Goal: Transaction & Acquisition: Purchase product/service

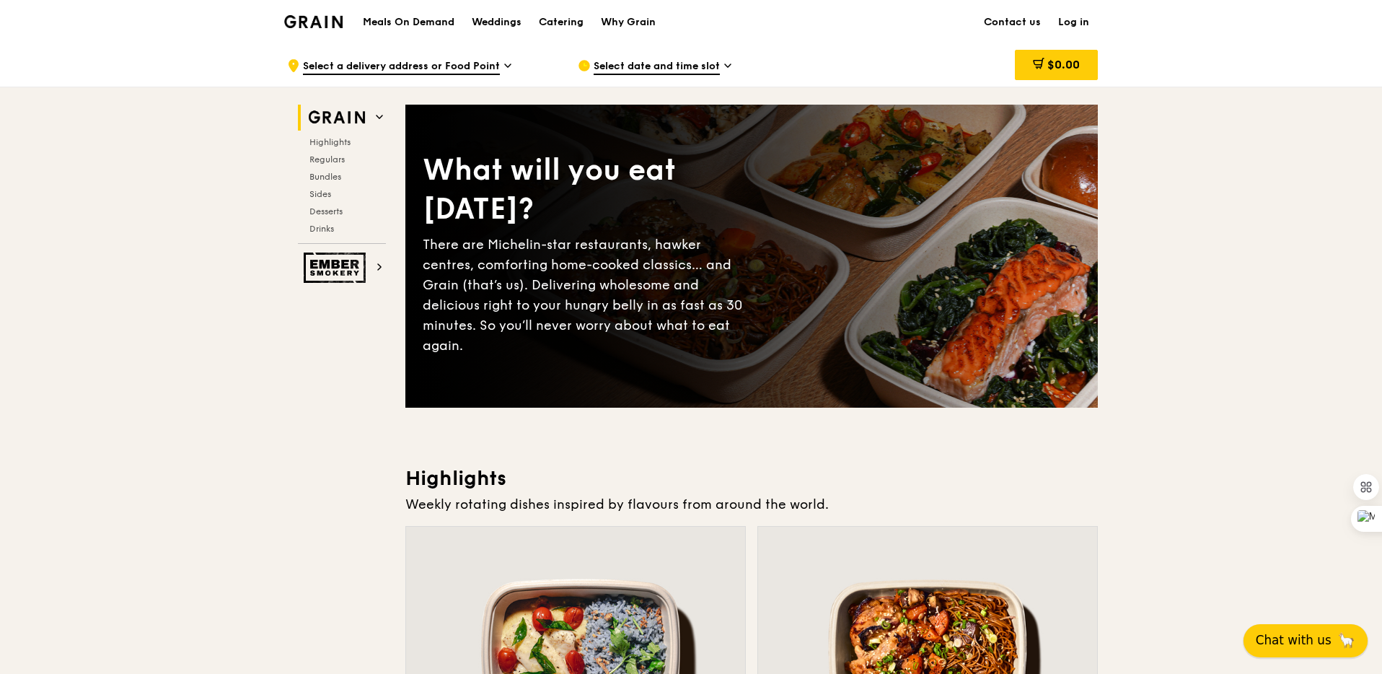
click at [1300, 632] on span "Chat with us" at bounding box center [1294, 640] width 76 height 18
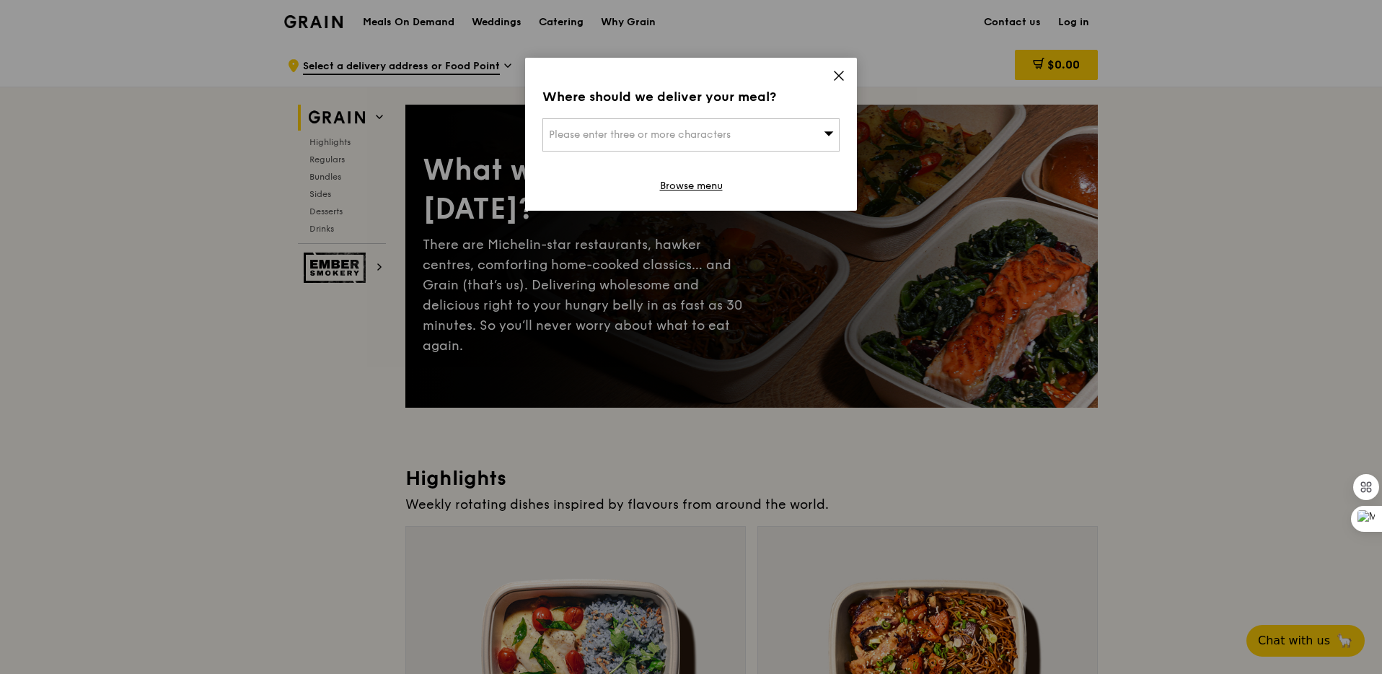
click at [834, 69] on icon at bounding box center [838, 75] width 13 height 13
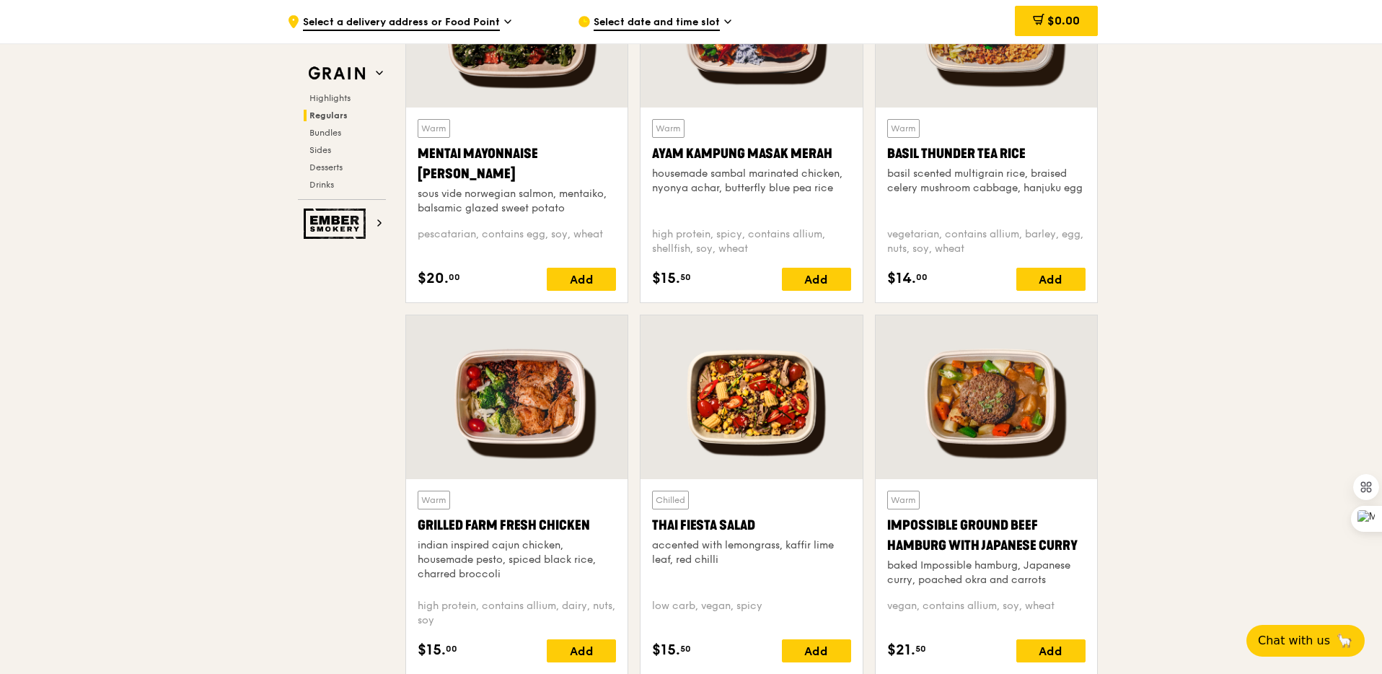
scroll to position [1400, 0]
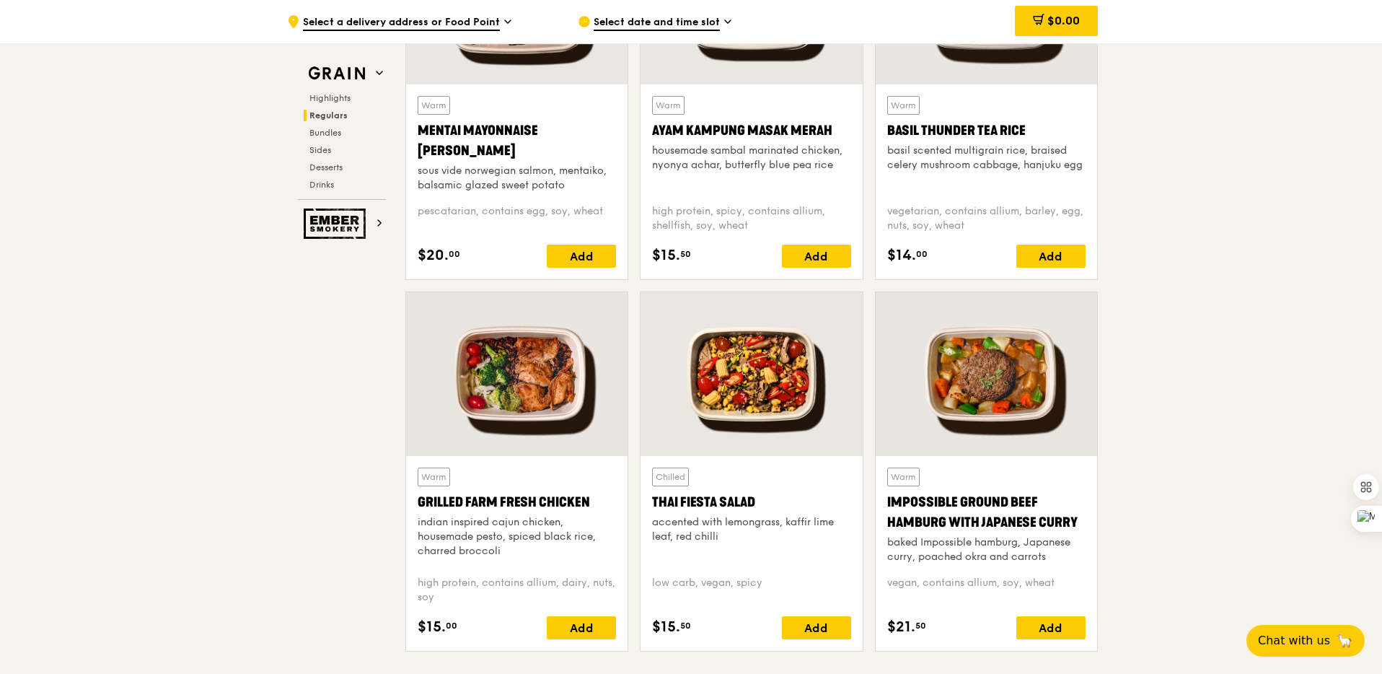
click at [717, 499] on div "Thai Fiesta Salad" at bounding box center [751, 502] width 198 height 20
